Goal: Information Seeking & Learning: Check status

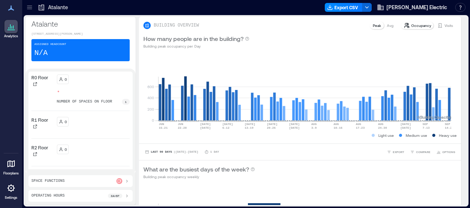
click at [30, 8] on icon at bounding box center [29, 7] width 7 height 7
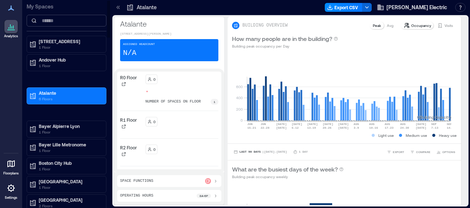
click at [46, 21] on input at bounding box center [67, 21] width 80 height 12
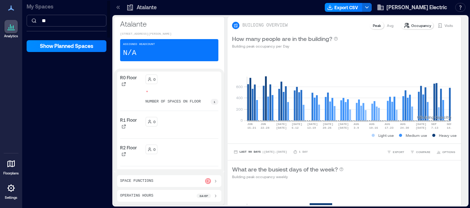
type input "*"
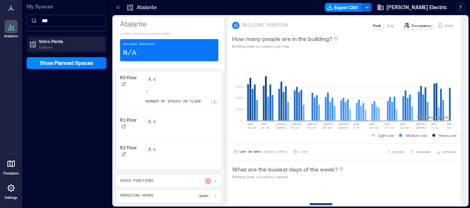
type input "***"
click at [45, 45] on p "3 Floors" at bounding box center [70, 47] width 62 height 6
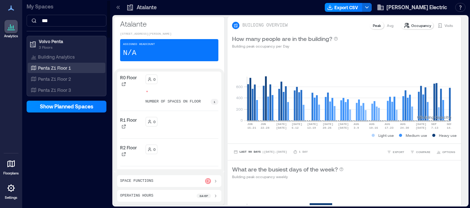
click at [55, 68] on p "Penta Z1 Floor 1" at bounding box center [54, 68] width 33 height 6
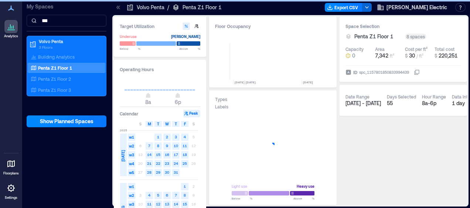
scroll to position [0, 1611]
click at [320, 166] on icon "button" at bounding box center [320, 167] width 9 height 9
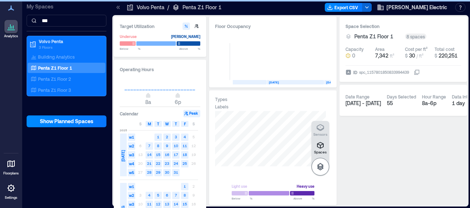
click at [321, 168] on icon "button" at bounding box center [320, 167] width 9 height 9
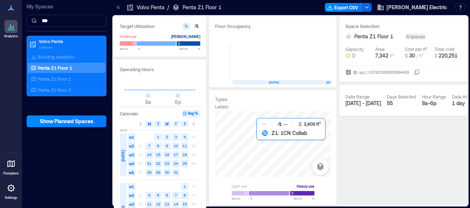
click at [264, 141] on div at bounding box center [273, 144] width 116 height 66
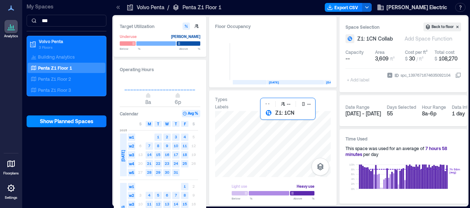
click at [285, 121] on div at bounding box center [273, 144] width 116 height 66
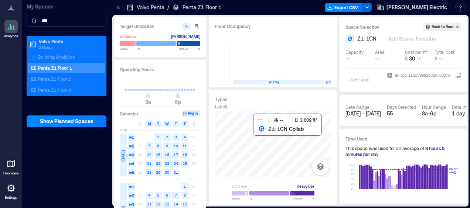
click at [264, 144] on div at bounding box center [273, 144] width 116 height 66
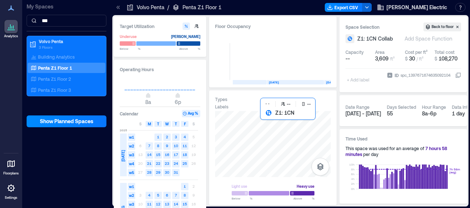
click at [283, 123] on div at bounding box center [273, 144] width 116 height 66
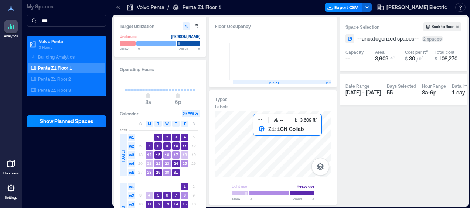
click at [267, 136] on div at bounding box center [273, 144] width 116 height 66
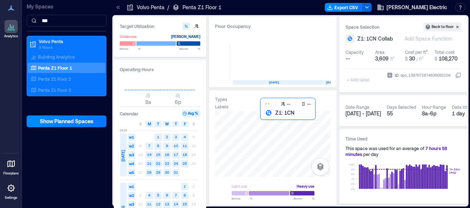
click at [286, 123] on div at bounding box center [273, 144] width 116 height 66
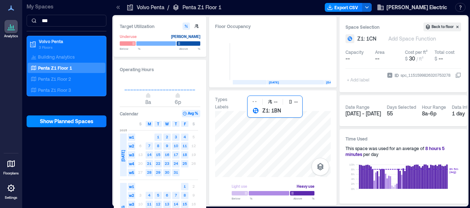
click at [265, 119] on div at bounding box center [273, 144] width 116 height 66
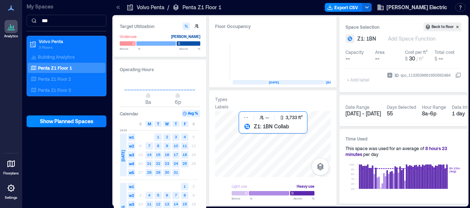
click at [251, 137] on div at bounding box center [273, 144] width 116 height 66
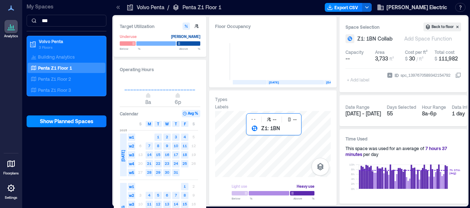
click at [271, 138] on div at bounding box center [273, 144] width 116 height 66
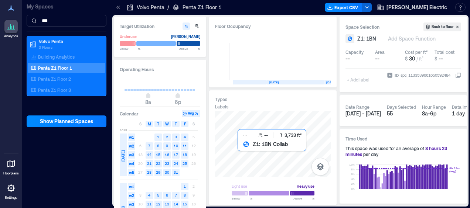
click at [258, 152] on div at bounding box center [273, 144] width 116 height 66
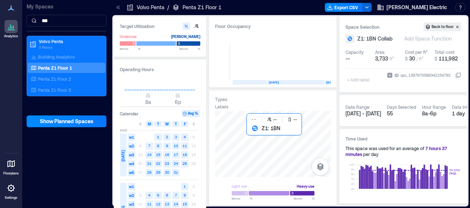
click at [274, 139] on div at bounding box center [273, 144] width 116 height 66
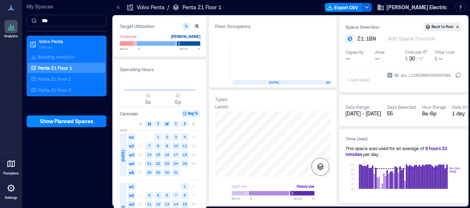
click at [323, 166] on icon "button" at bounding box center [320, 166] width 7 height 7
click at [321, 130] on icon "button" at bounding box center [320, 128] width 7 height 7
